Goal: Navigation & Orientation: Find specific page/section

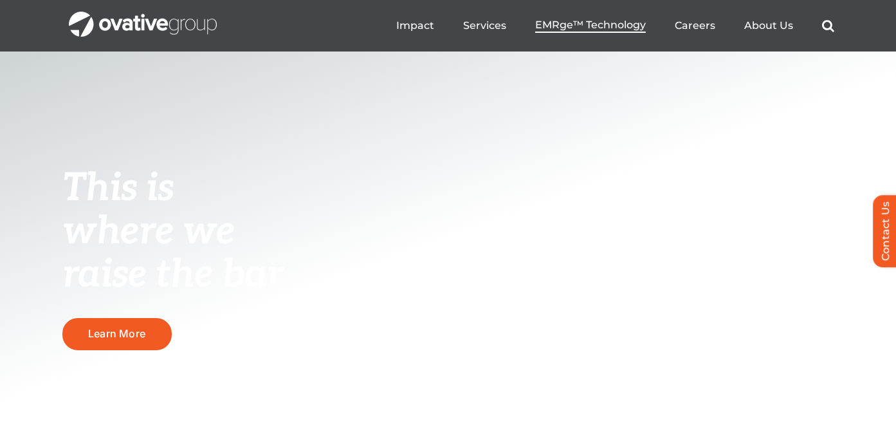
click at [595, 21] on span "EMRge™ Technology" at bounding box center [590, 25] width 111 height 13
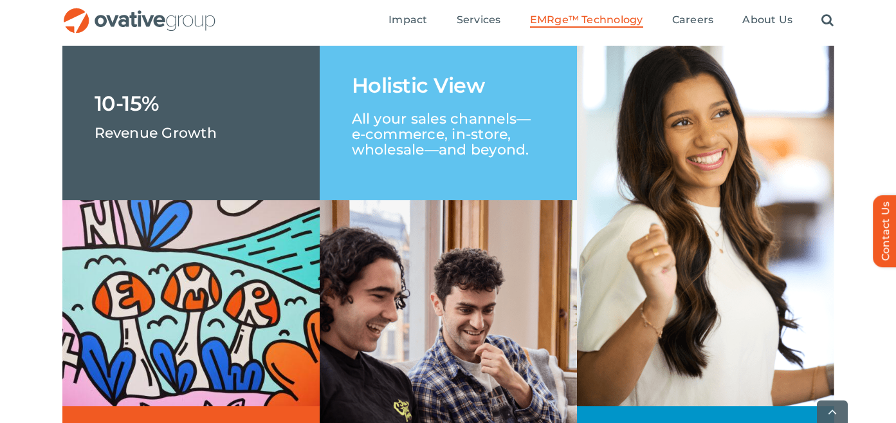
scroll to position [2016, 0]
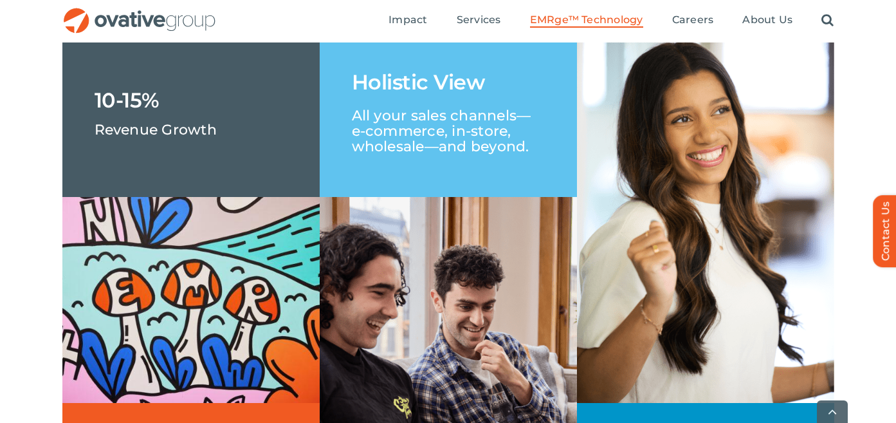
click at [181, 26] on img "OG_Full_horizontal_RGB" at bounding box center [139, 21] width 154 height 26
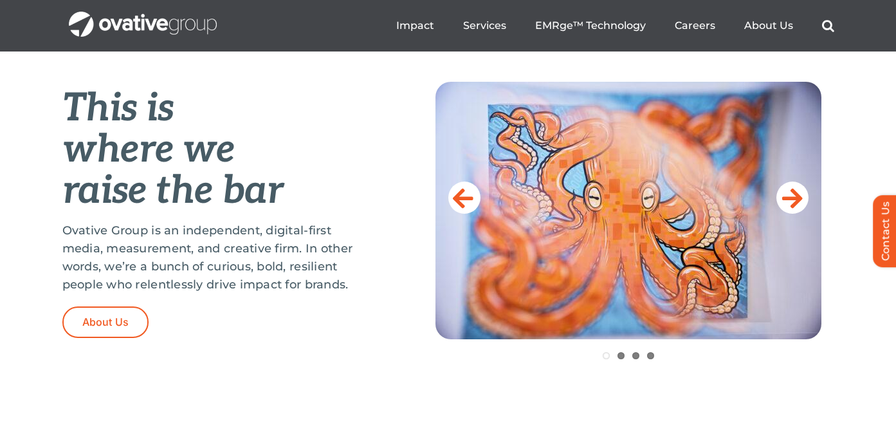
scroll to position [499, 0]
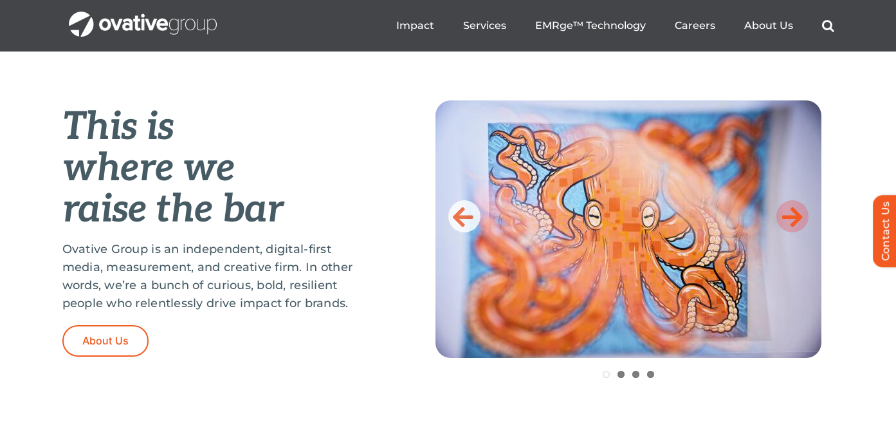
click at [788, 214] on icon at bounding box center [792, 216] width 21 height 26
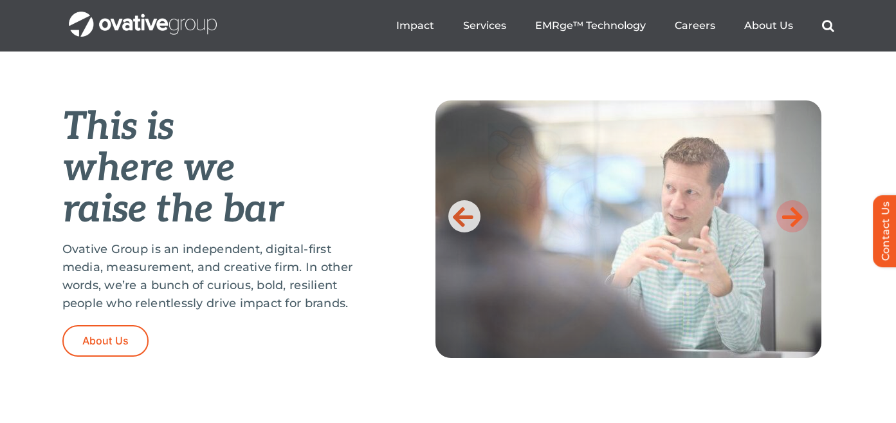
click at [788, 214] on icon at bounding box center [792, 216] width 21 height 26
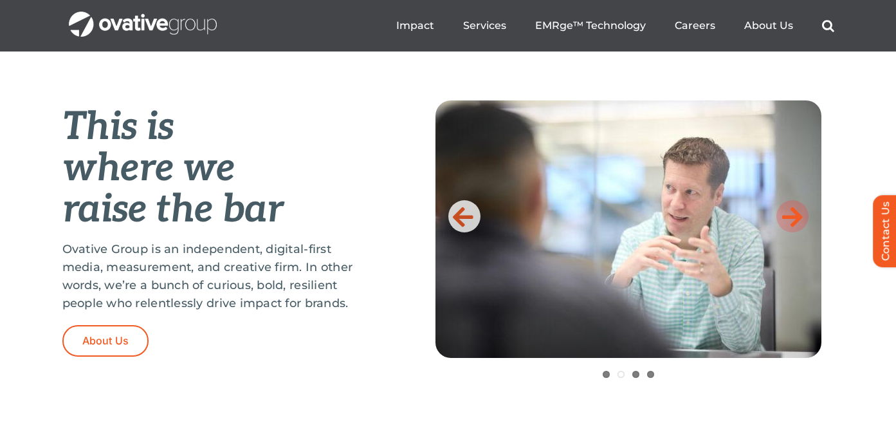
click at [789, 214] on icon at bounding box center [792, 216] width 21 height 26
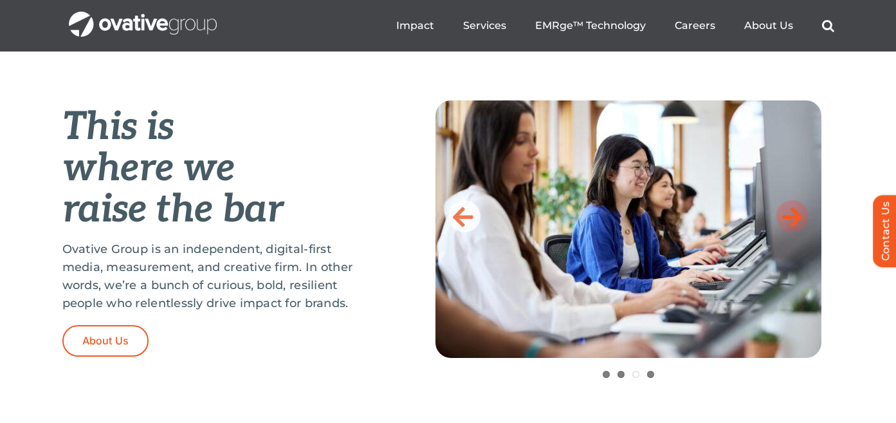
click at [789, 214] on icon at bounding box center [792, 216] width 21 height 26
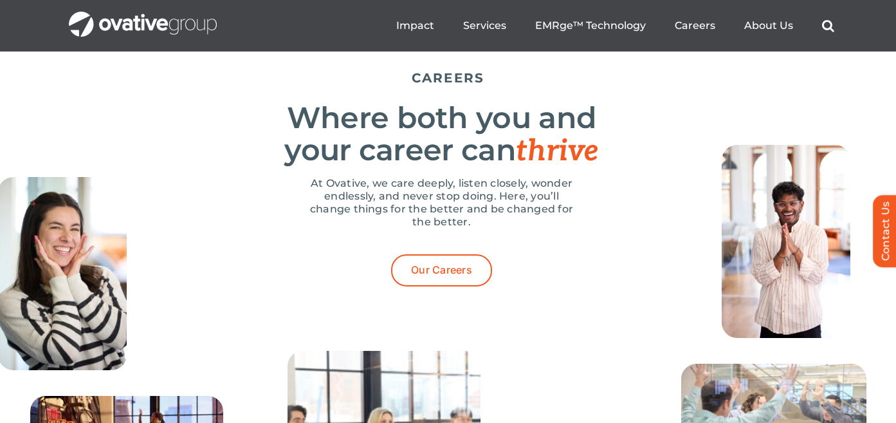
scroll to position [3950, 0]
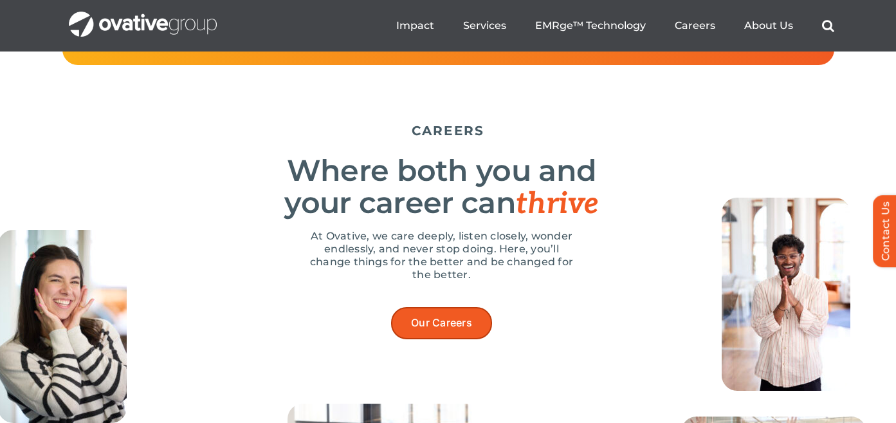
click at [443, 329] on span "Our Careers" at bounding box center [441, 323] width 61 height 12
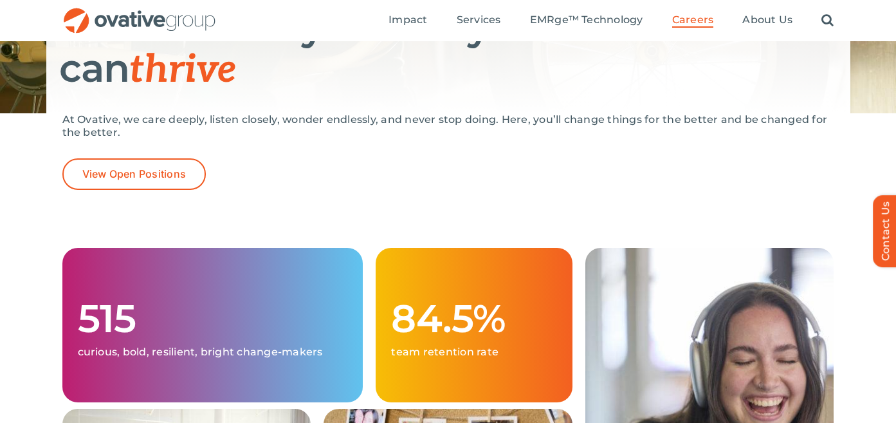
scroll to position [203, 0]
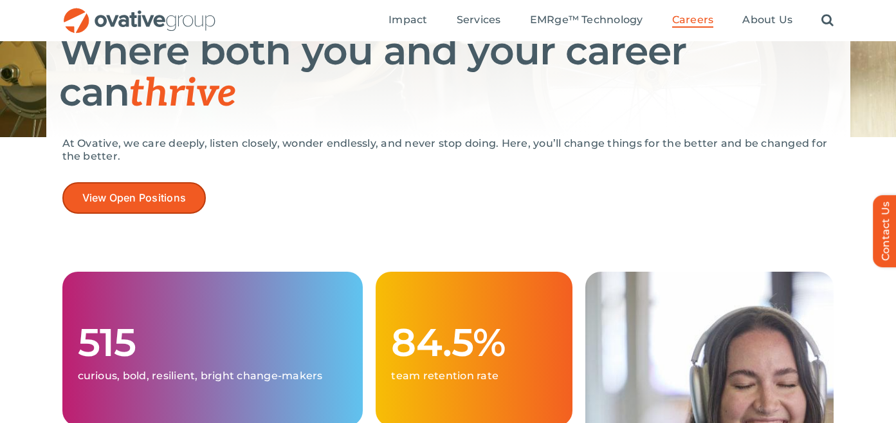
click at [170, 199] on span "View Open Positions" at bounding box center [134, 198] width 104 height 12
